Goal: Transaction & Acquisition: Obtain resource

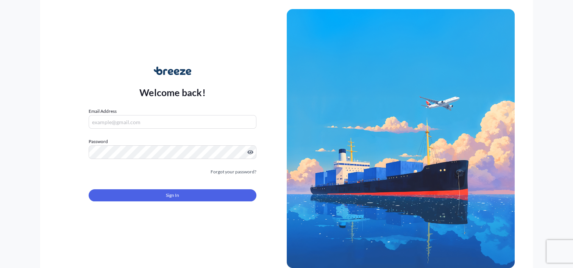
type input "[PERSON_NAME][EMAIL_ADDRESS][DOMAIN_NAME]"
drag, startPoint x: 159, startPoint y: 188, endPoint x: 166, endPoint y: 193, distance: 8.9
click at [159, 188] on div "Sign In" at bounding box center [172, 193] width 167 height 17
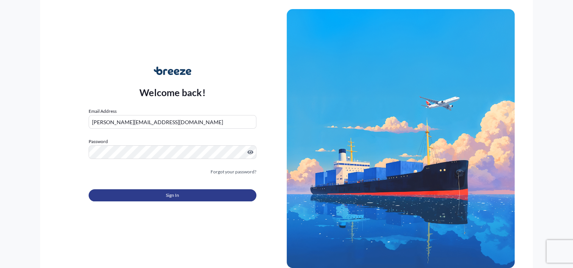
click at [166, 193] on span "Sign In" at bounding box center [172, 196] width 13 height 8
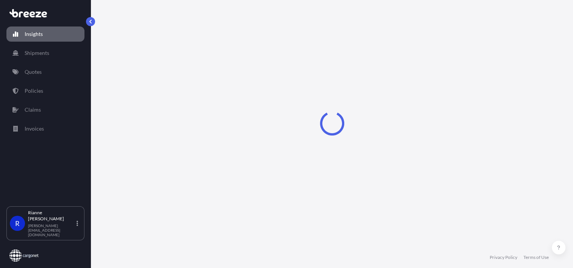
select select "2025"
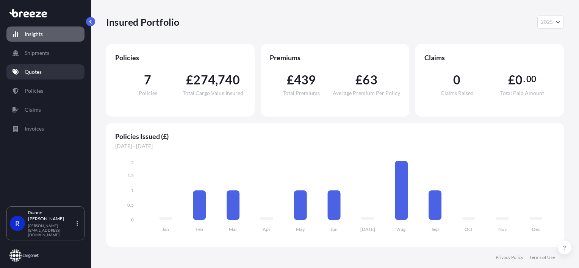
click at [36, 74] on p "Quotes" at bounding box center [33, 72] width 17 height 8
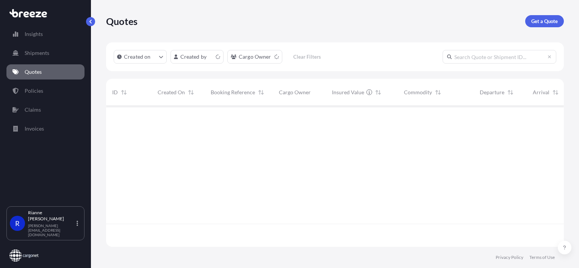
scroll to position [139, 452]
click at [533, 20] on p "Get a Quote" at bounding box center [544, 21] width 27 height 8
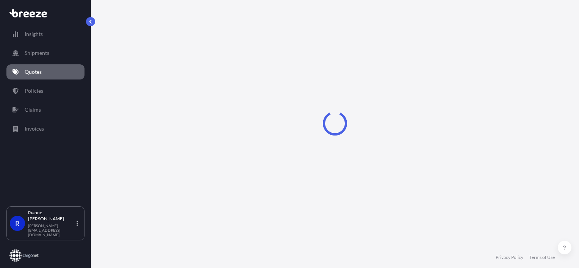
scroll to position [12, 0]
select select "Road"
select select "Sea"
select select "1"
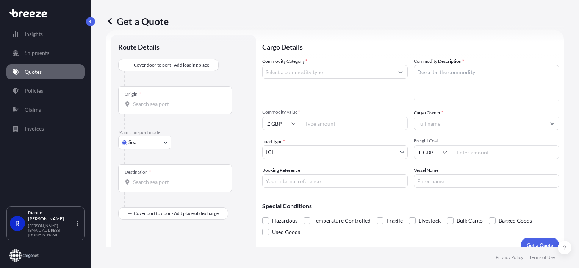
click at [148, 141] on body "Insights Shipments Quotes Policies Claims Invoices R Rianne Ashley [EMAIL_ADDRE…" at bounding box center [289, 134] width 579 height 268
click at [144, 176] on div "Air" at bounding box center [144, 176] width 47 height 14
select select "Air"
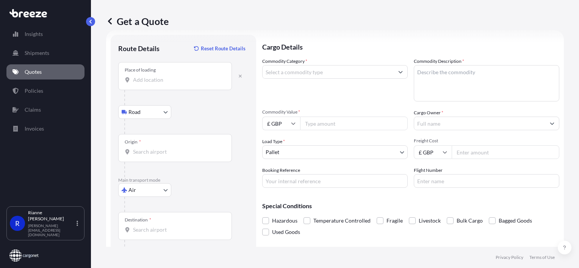
click at [161, 75] on div "Place of loading" at bounding box center [175, 76] width 114 height 28
click at [161, 76] on input "Place of loading" at bounding box center [177, 80] width 89 height 8
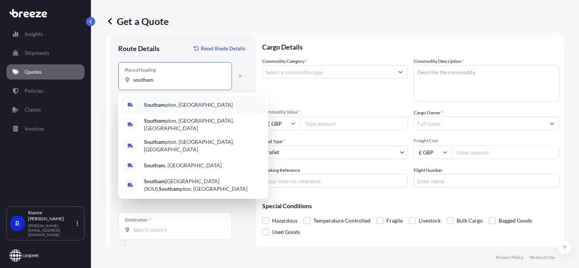
click at [166, 103] on span "Southam pton, [GEOGRAPHIC_DATA]" at bounding box center [188, 105] width 89 height 8
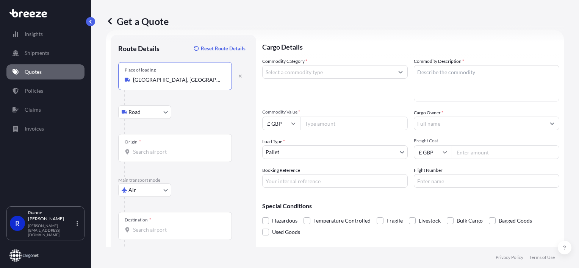
type input "[GEOGRAPHIC_DATA], [GEOGRAPHIC_DATA]"
click at [149, 153] on input "Origin *" at bounding box center [177, 152] width 89 height 8
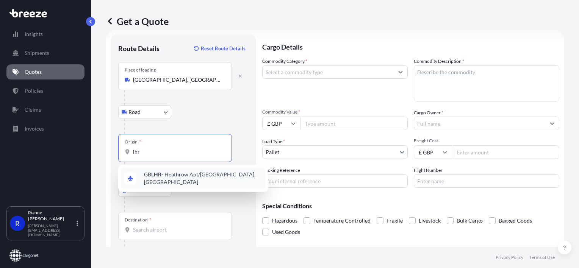
click at [165, 177] on span "GB LHR - Heathrow Apt/[GEOGRAPHIC_DATA], [GEOGRAPHIC_DATA]" at bounding box center [203, 178] width 118 height 15
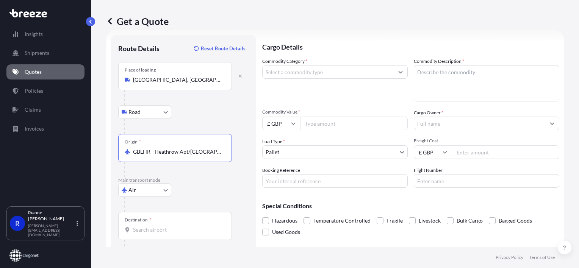
type input "GBLHR - Heathrow Apt/[GEOGRAPHIC_DATA], [GEOGRAPHIC_DATA]"
click at [153, 225] on div "Destination *" at bounding box center [175, 226] width 114 height 28
click at [153, 226] on input "Destination *" at bounding box center [177, 230] width 89 height 8
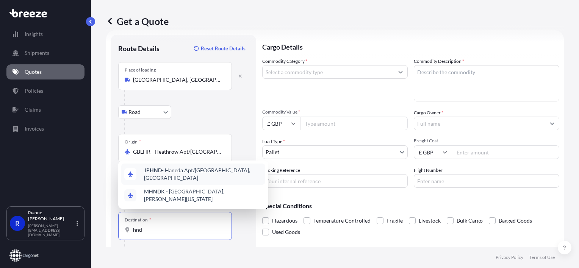
click at [168, 181] on span "JP HND - Haneda Apt/[GEOGRAPHIC_DATA], [GEOGRAPHIC_DATA]" at bounding box center [203, 174] width 118 height 15
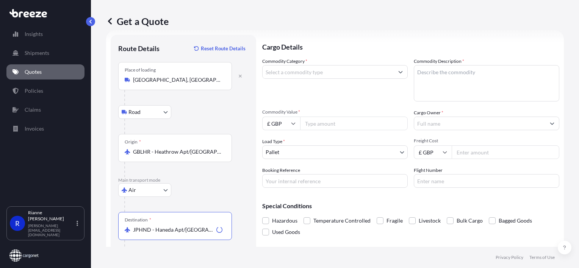
type input "JPHND - Haneda Apt/[GEOGRAPHIC_DATA], [GEOGRAPHIC_DATA]"
click at [327, 70] on input "Commodity Category *" at bounding box center [328, 72] width 131 height 14
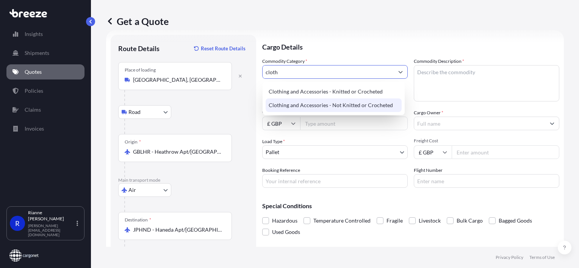
click at [351, 107] on div "Clothing and Accessories - Not Knitted or Crocheted" at bounding box center [334, 106] width 136 height 14
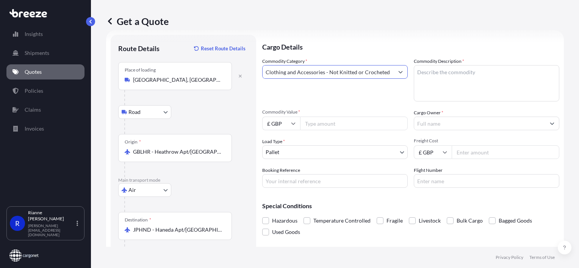
type input "Clothing and Accessories - Not Knitted or Crocheted"
click at [439, 80] on textarea "Commodity Description *" at bounding box center [486, 83] width 145 height 36
type textarea "handbags"
click at [344, 128] on input "Commodity Value *" at bounding box center [354, 124] width 108 height 14
type input "19400"
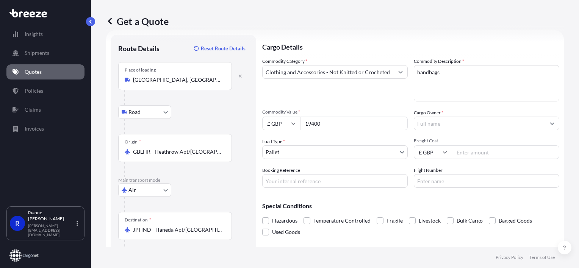
click at [446, 119] on input "Cargo Owner *" at bounding box center [479, 124] width 131 height 14
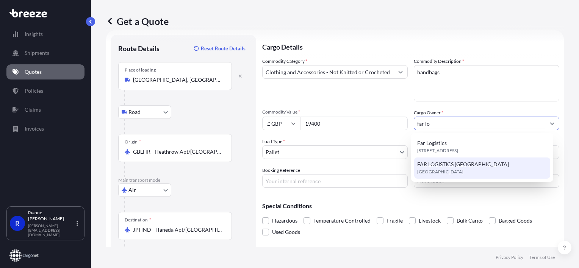
click at [472, 167] on span "FAR LOGISTICS [GEOGRAPHIC_DATA]" at bounding box center [463, 165] width 92 height 8
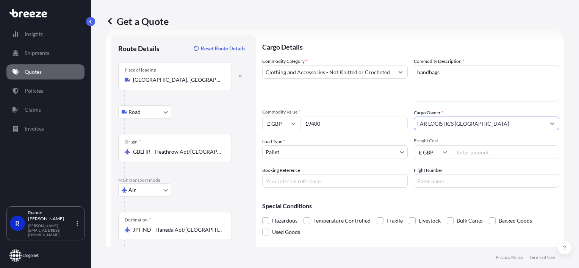
type input "FAR LOGISTICS [GEOGRAPHIC_DATA]"
click at [299, 157] on body "15 options available. 3 options available. 0 options available. 2 options avail…" at bounding box center [289, 134] width 579 height 268
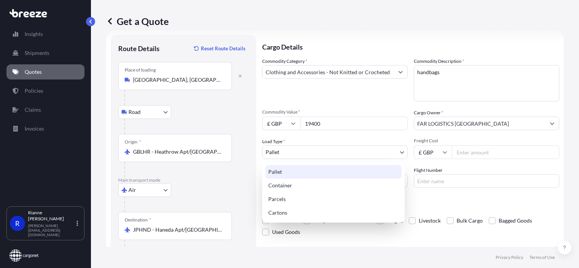
click at [309, 171] on div "Pallet" at bounding box center [333, 172] width 136 height 14
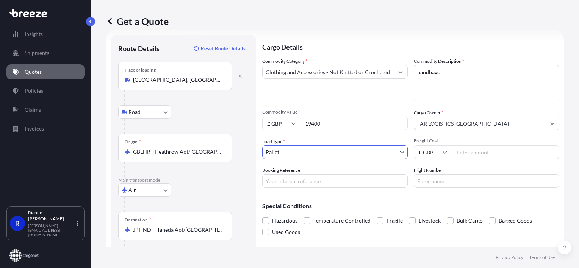
click at [471, 156] on input "Freight Cost" at bounding box center [506, 152] width 108 height 14
type input "1267.04"
click at [290, 185] on input "Booking Reference" at bounding box center [334, 181] width 145 height 14
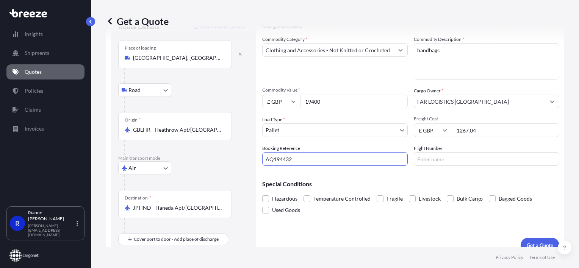
scroll to position [44, 0]
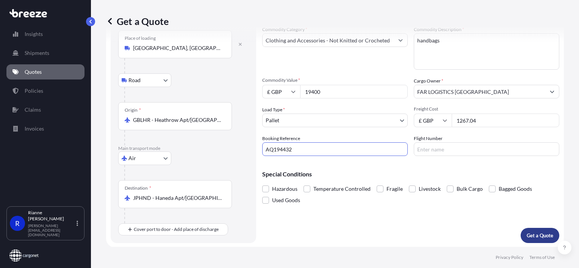
type input "AQ194432"
click at [544, 238] on p "Get a Quote" at bounding box center [540, 236] width 27 height 8
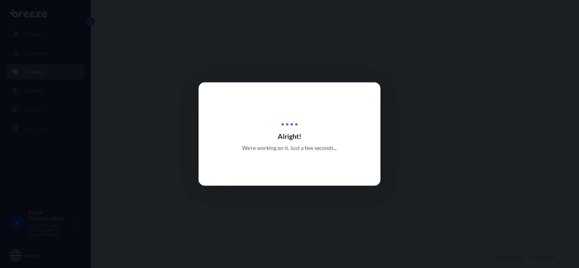
select select "Road"
select select "Air"
select select "1"
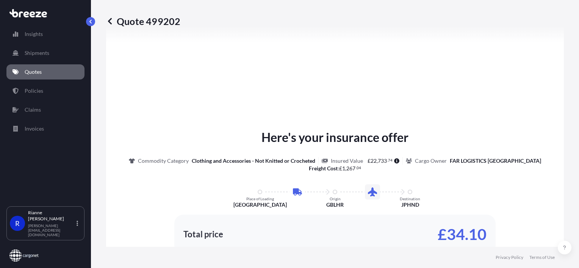
scroll to position [296, 0]
